Goal: Complete application form

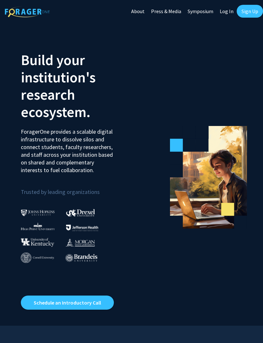
click at [224, 12] on link "Log In" at bounding box center [226, 11] width 20 height 22
select select
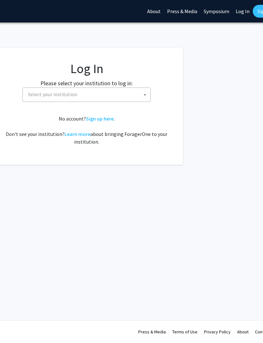
scroll to position [0, 122]
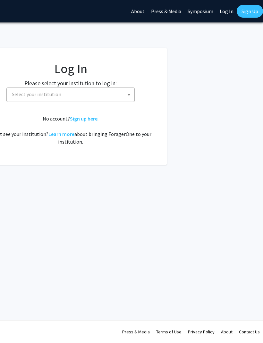
click at [112, 93] on span "Select your institution" at bounding box center [71, 94] width 125 height 13
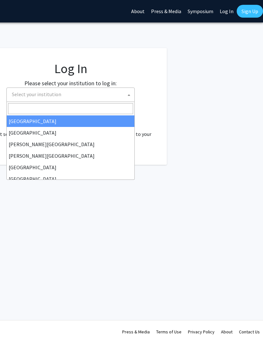
click at [83, 109] on input "Search" at bounding box center [70, 108] width 125 height 11
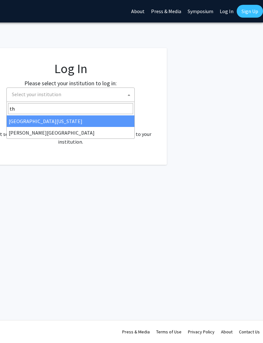
type input "tho"
select select "24"
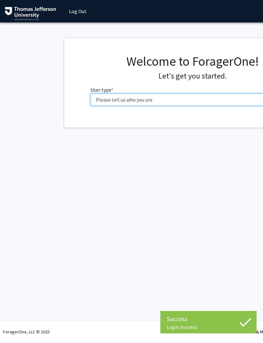
click at [169, 102] on select "Please tell us who you are Undergraduate Student Master's Student Doctoral Cand…" at bounding box center [192, 100] width 204 height 12
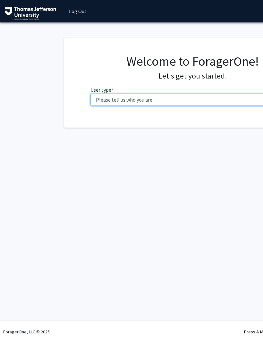
select select "1: undergrad"
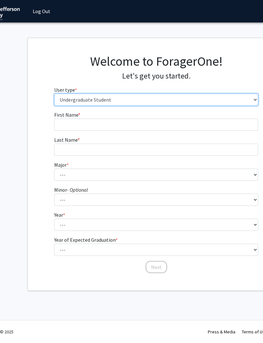
scroll to position [0, 37]
click at [204, 102] on select "Please tell us who you are Undergraduate Student Master's Student Doctoral Cand…" at bounding box center [156, 100] width 204 height 12
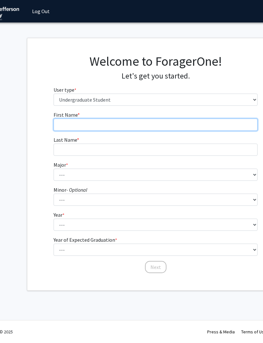
click at [214, 128] on input "First Name * required" at bounding box center [156, 125] width 204 height 12
type input "[PERSON_NAME]"
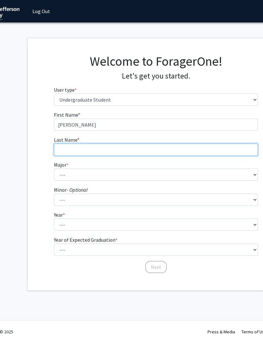
type input "[PERSON_NAME]"
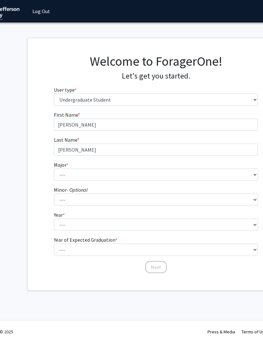
scroll to position [0, 37]
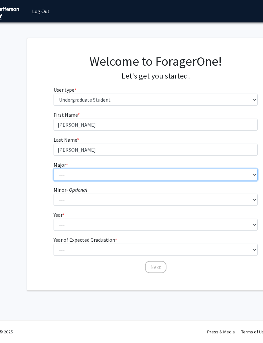
click at [175, 179] on select "--- 4+2 Health Sciences BS/Physician Assistant Studies MS Dual Degree Accelerat…" at bounding box center [156, 175] width 204 height 12
click at [217, 172] on select "--- 4+2 Health Sciences BS/Physician Assistant Studies MS Dual Degree Accelerat…" at bounding box center [156, 175] width 204 height 12
select select "0: null"
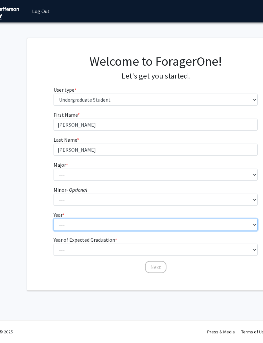
click at [177, 225] on fg-select "Year * required --- First-year Sophomore Junior Senior Postbaccalaureate Certif…" at bounding box center [156, 221] width 204 height 20
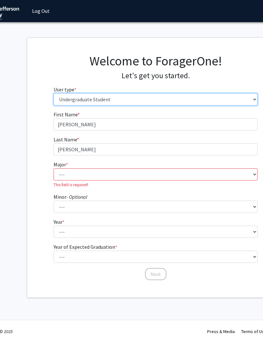
click at [235, 104] on select "Please tell us who you are Undergraduate Student Master's Student Doctoral Cand…" at bounding box center [156, 100] width 204 height 12
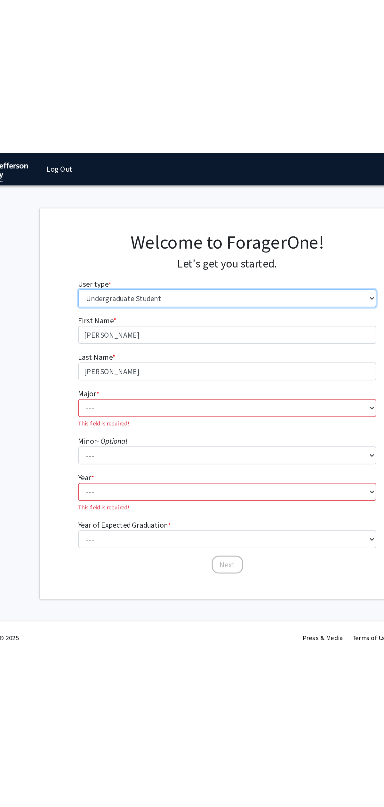
scroll to position [0, 90]
